Goal: Check status: Check status

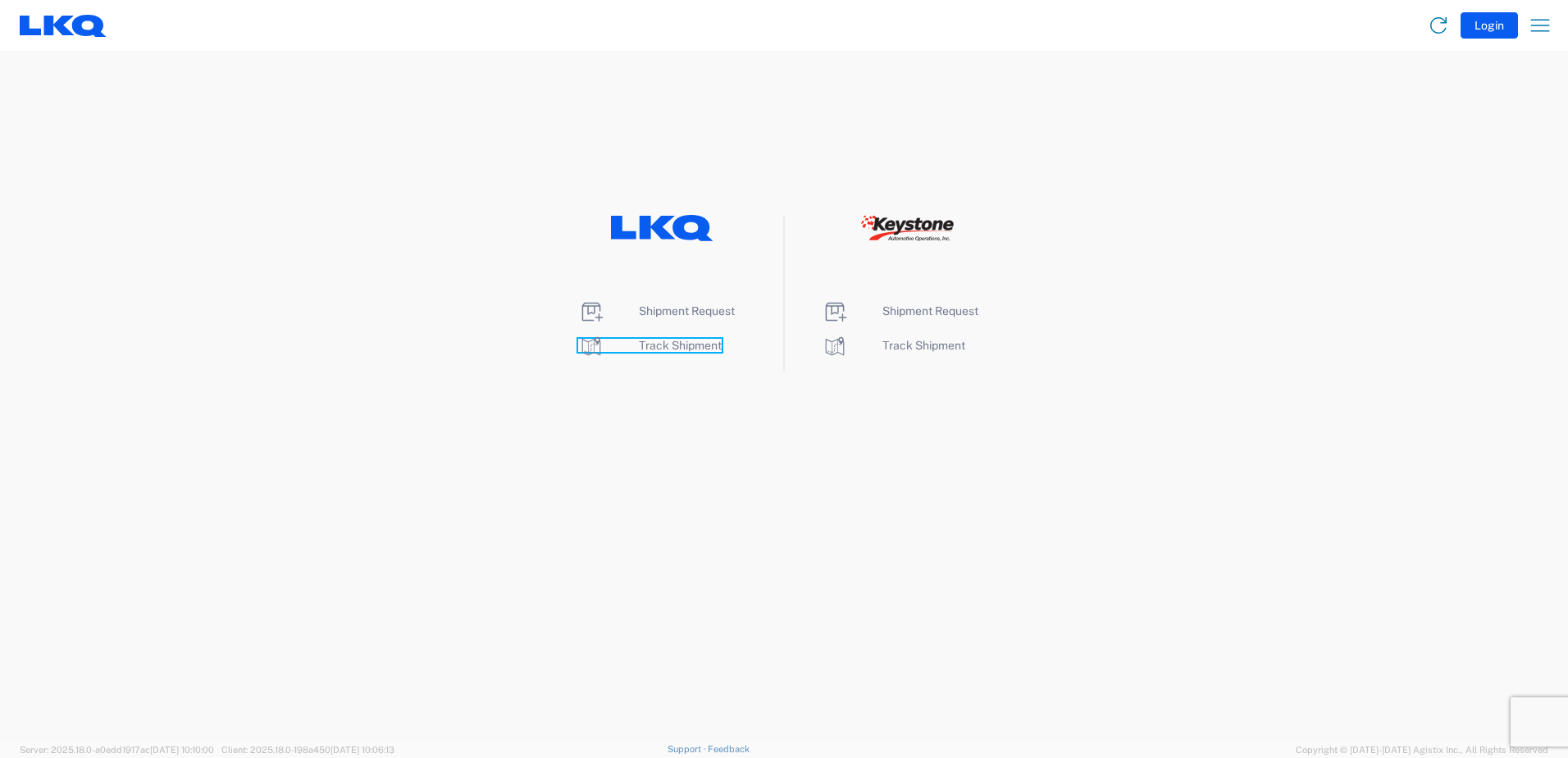
click at [664, 346] on span "Track Shipment" at bounding box center [680, 345] width 83 height 13
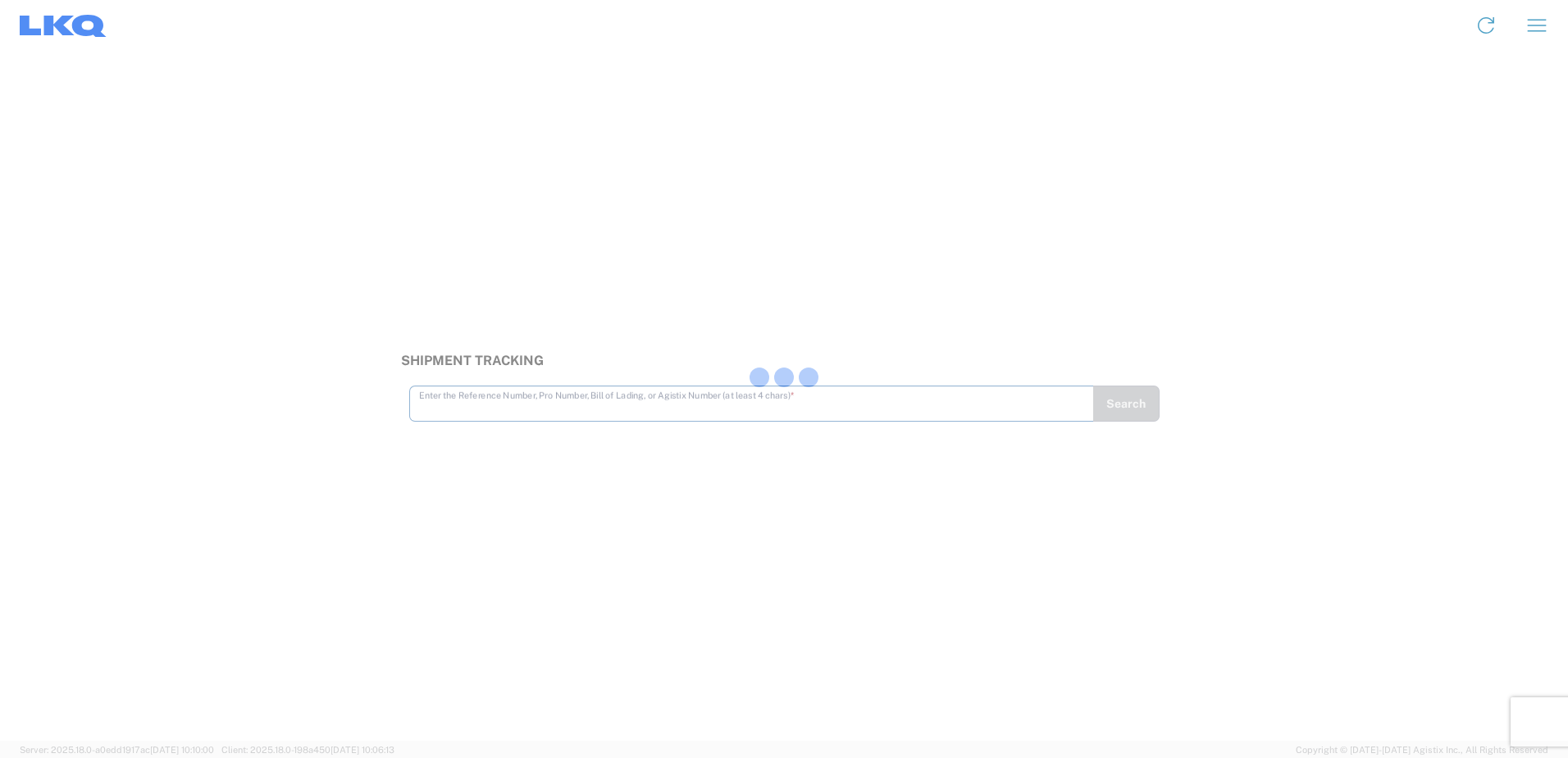
click at [753, 396] on div at bounding box center [784, 379] width 1568 height 758
click at [745, 399] on div at bounding box center [784, 379] width 1568 height 758
click at [745, 399] on input "text" at bounding box center [751, 394] width 665 height 29
type input "56370108"
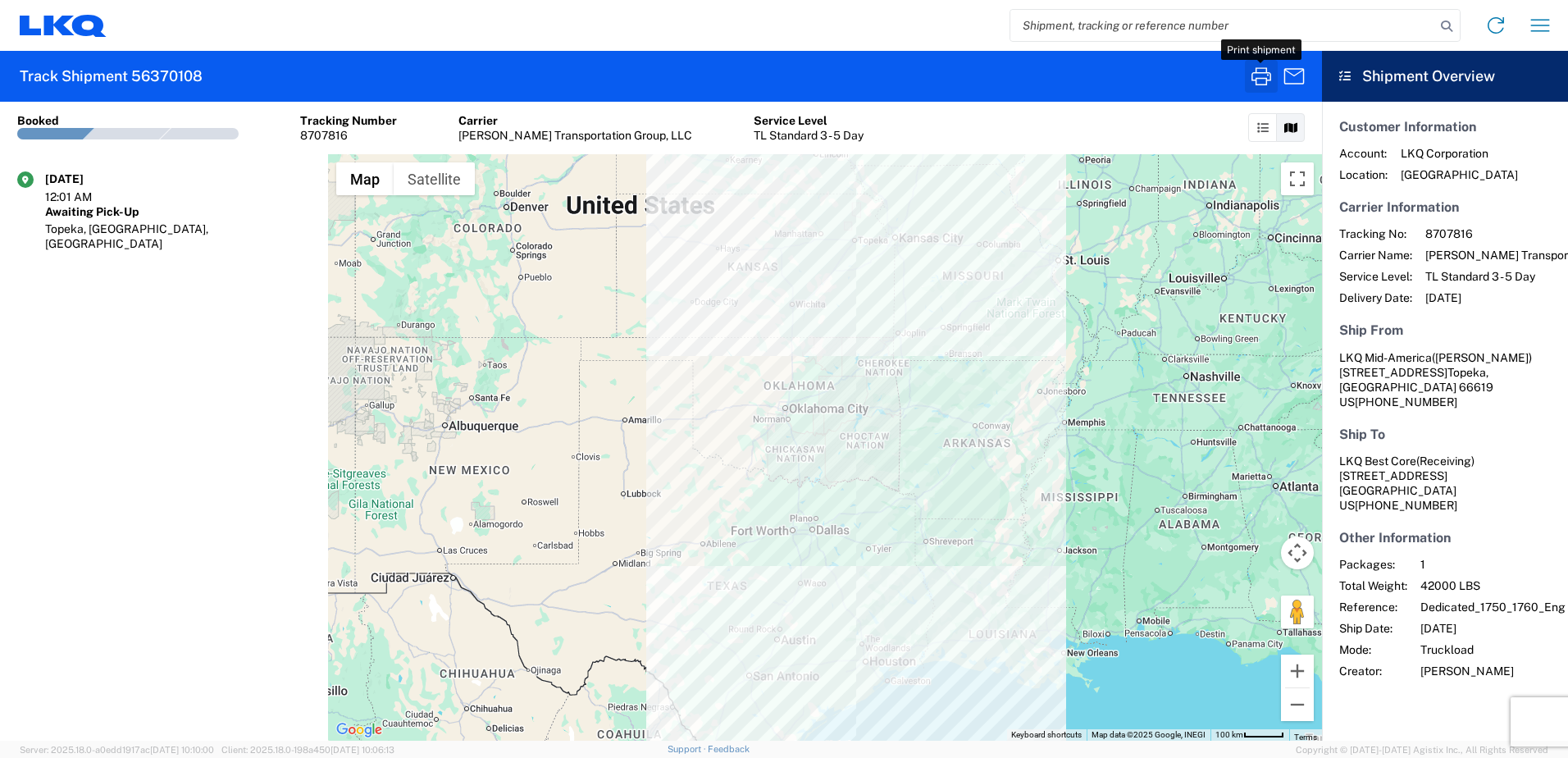
click at [1262, 83] on icon "button" at bounding box center [1260, 76] width 26 height 26
